Goal: Information Seeking & Learning: Learn about a topic

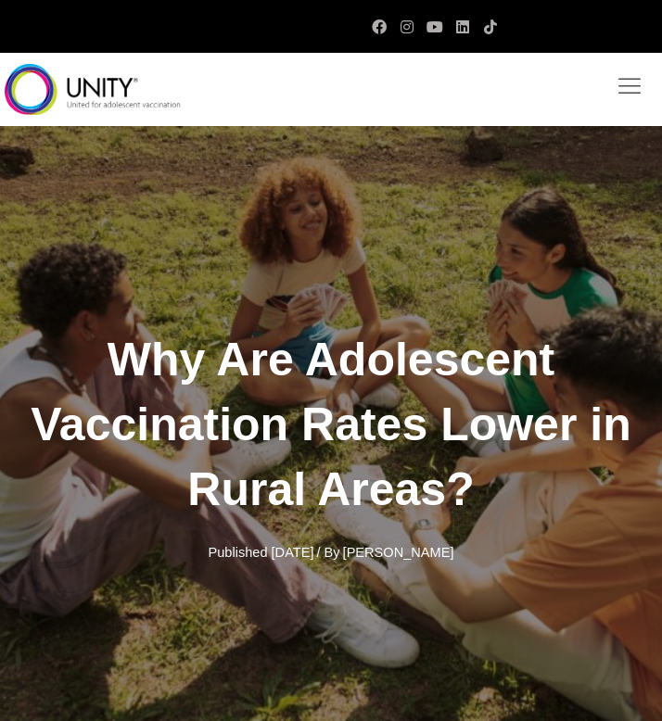
click at [237, 162] on div "Why Are Adolescent Vaccination Rates Lower in Rural Areas? Published March 17, …" at bounding box center [331, 446] width 662 height 640
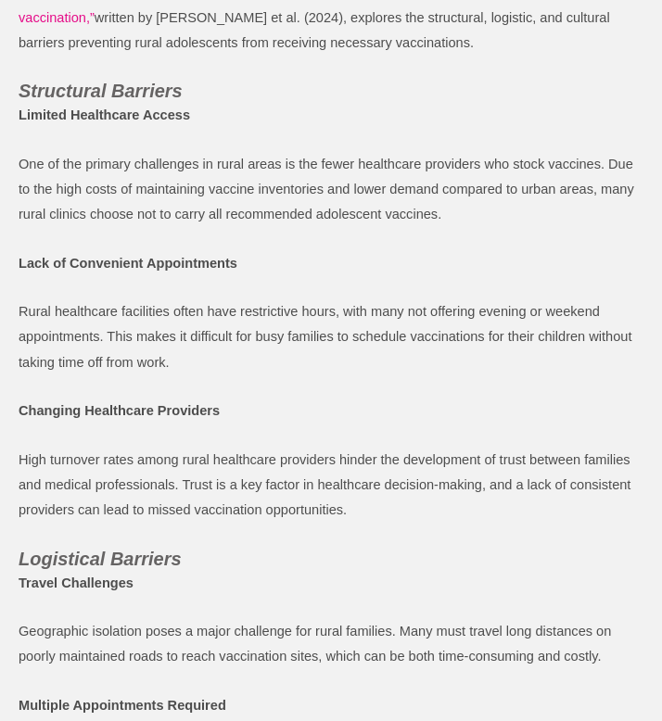
scroll to position [964, 0]
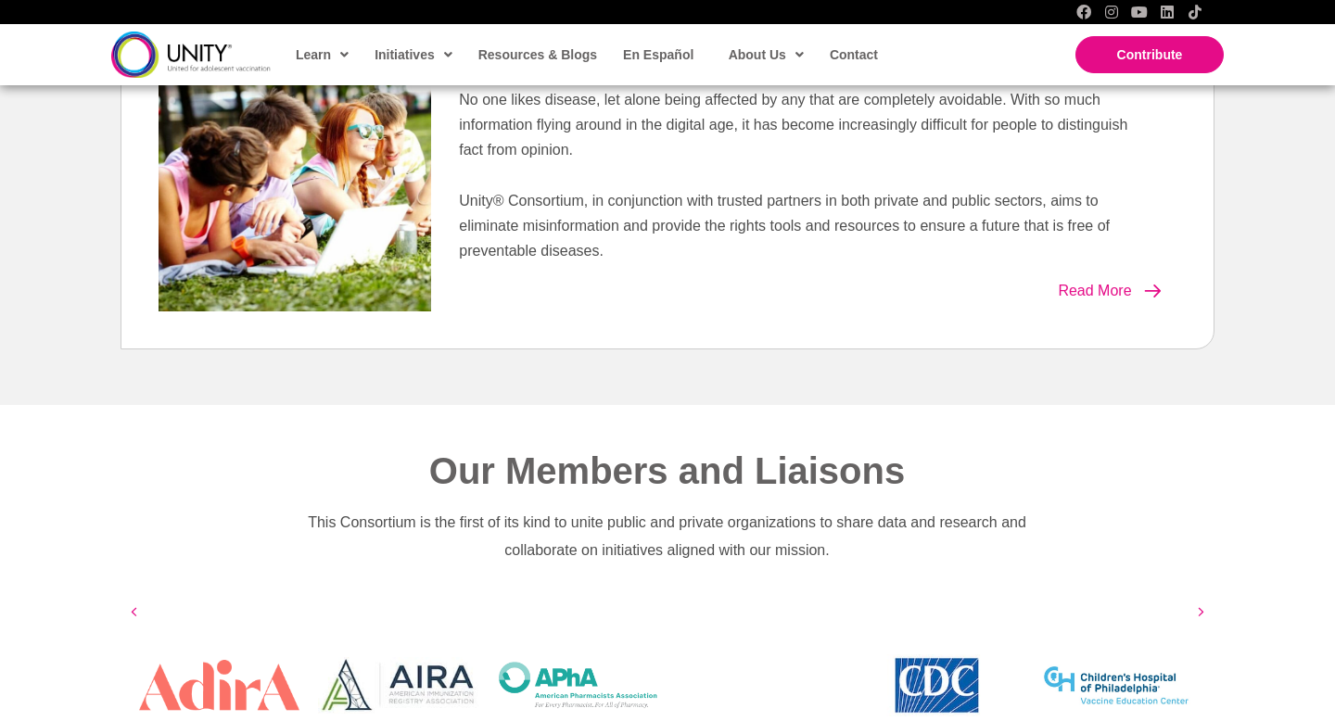
scroll to position [774, 0]
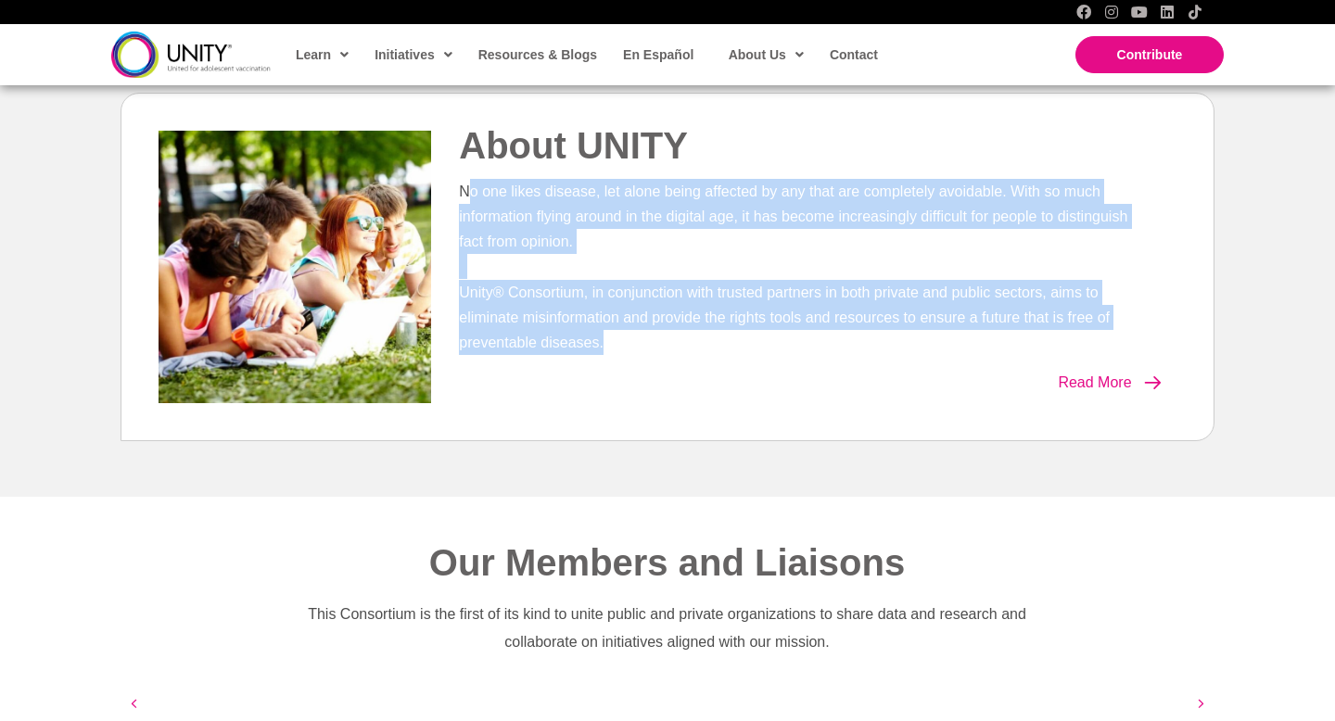
drag, startPoint x: 469, startPoint y: 184, endPoint x: 647, endPoint y: 371, distance: 257.6
click at [647, 371] on div "About UNITY No one likes disease, let alone being affected by any that are comp…" at bounding box center [812, 263] width 745 height 284
click at [647, 371] on div "Read More" at bounding box center [812, 383] width 745 height 44
drag, startPoint x: 647, startPoint y: 371, endPoint x: 451, endPoint y: 172, distance: 278.5
click at [451, 173] on div "About UNITY No one likes disease, let alone being affected by any that are comp…" at bounding box center [812, 263] width 745 height 284
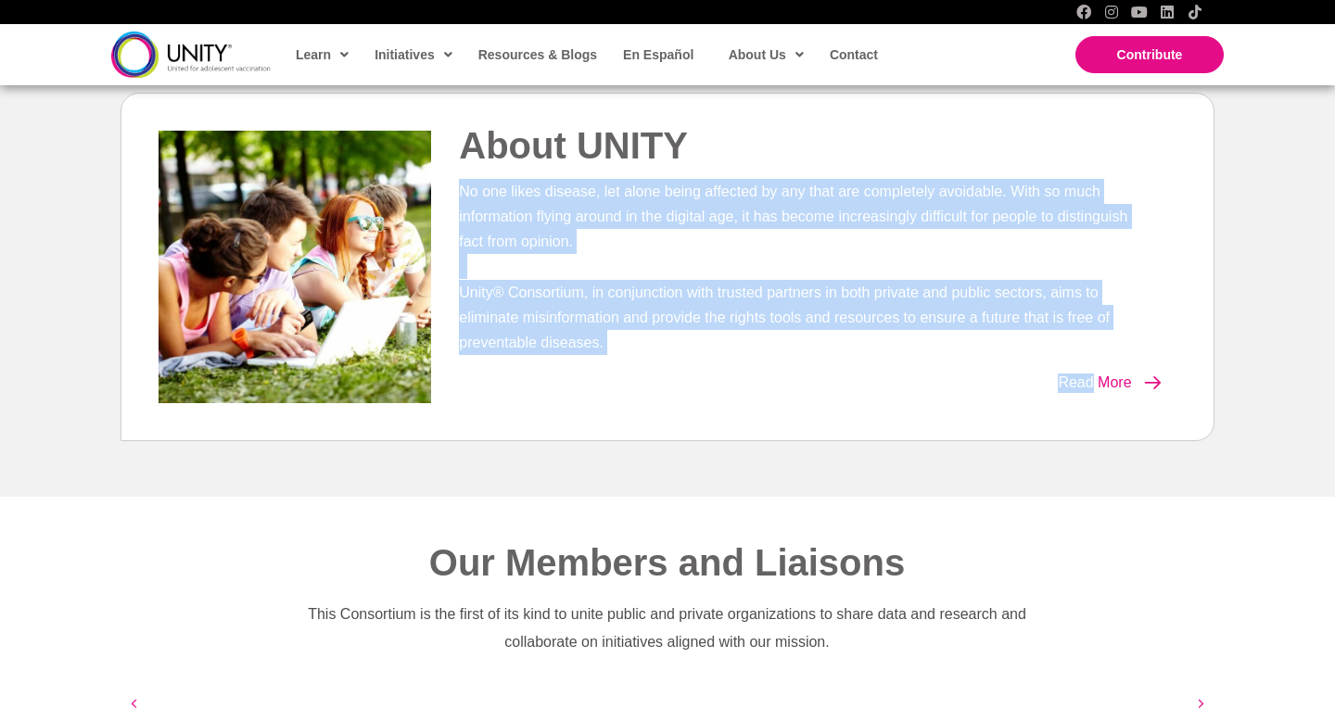
click at [451, 172] on div "About UNITY" at bounding box center [812, 149] width 745 height 57
drag, startPoint x: 451, startPoint y: 172, endPoint x: 590, endPoint y: 374, distance: 244.5
click at [591, 374] on div "About UNITY No one likes disease, let alone being affected by any that are comp…" at bounding box center [812, 263] width 745 height 284
click at [590, 374] on div "Read More" at bounding box center [812, 383] width 745 height 44
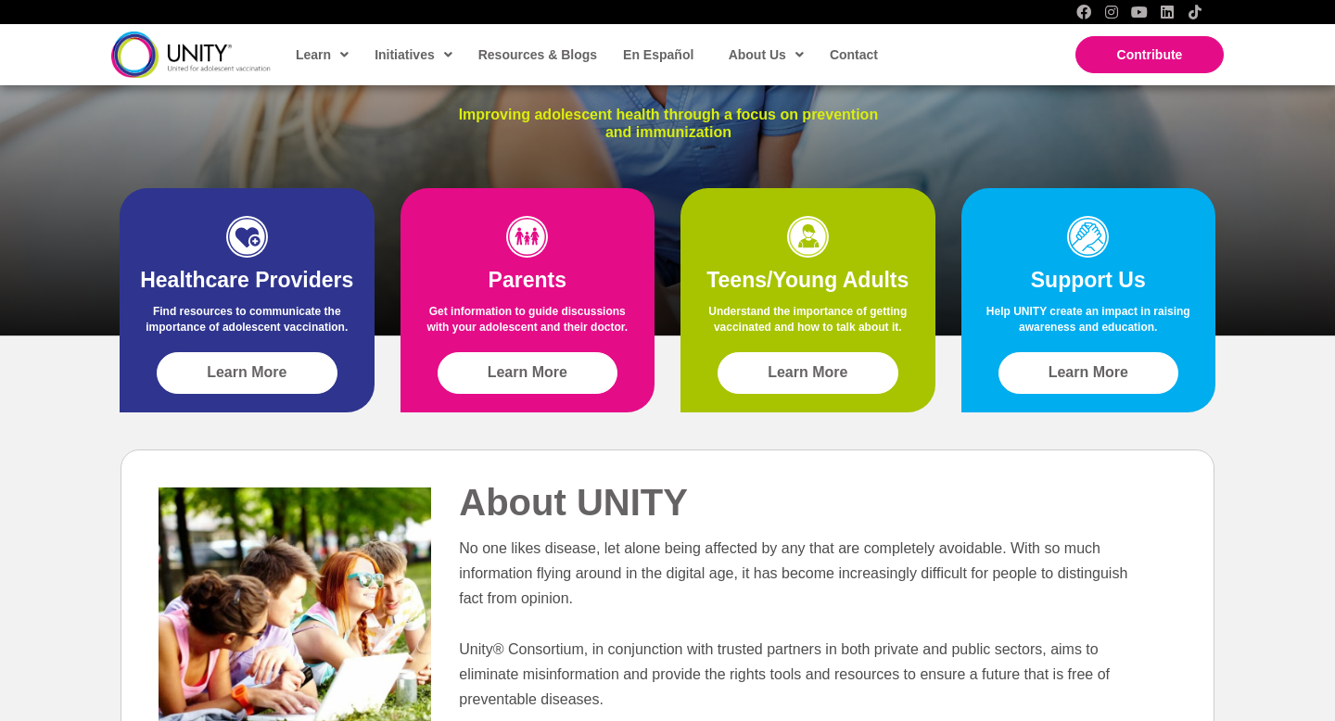
scroll to position [0, 0]
